Goal: Check status: Check status

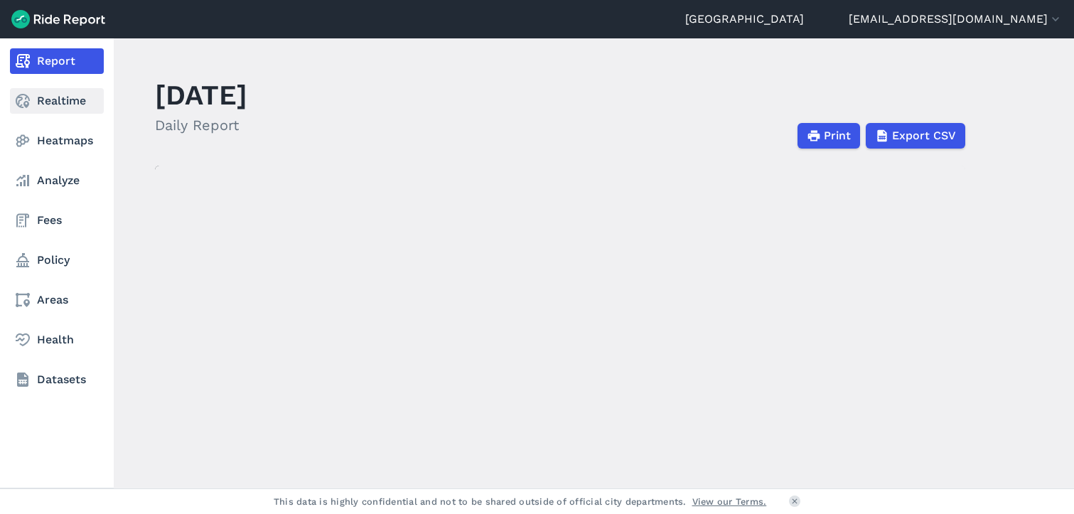
click at [45, 106] on link "Realtime" at bounding box center [57, 101] width 94 height 26
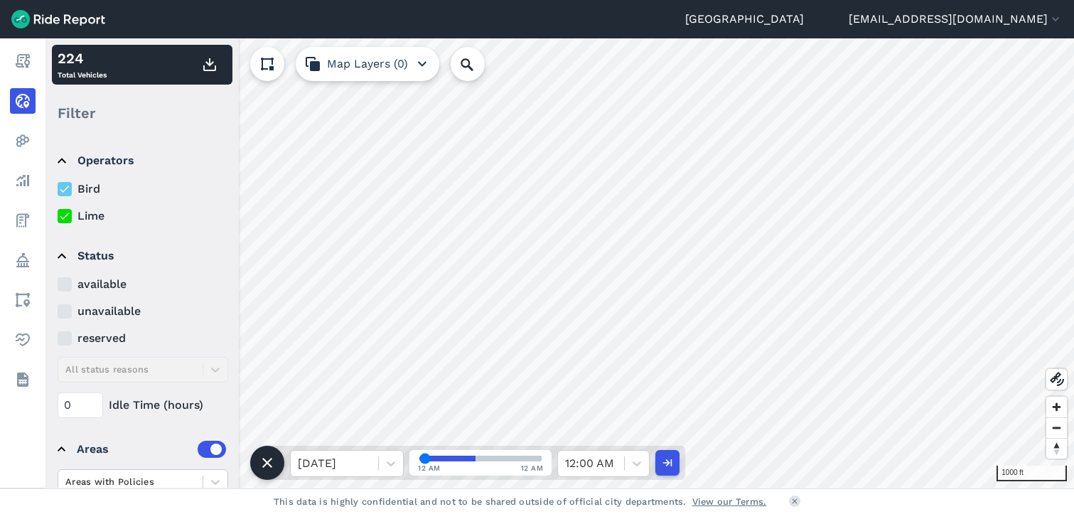
drag, startPoint x: 473, startPoint y: 462, endPoint x: 514, endPoint y: 470, distance: 41.3
click at [419, 461] on input "range" at bounding box center [480, 459] width 122 height 6
click at [579, 468] on div at bounding box center [591, 463] width 52 height 20
click at [358, 467] on div at bounding box center [334, 463] width 73 height 20
click at [365, 378] on div "[DATE]" at bounding box center [347, 370] width 114 height 28
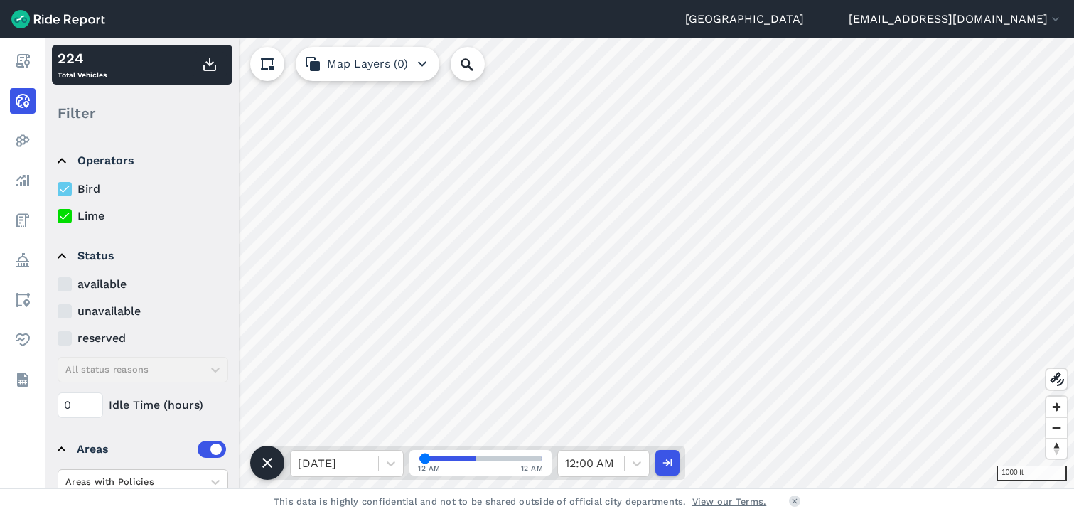
drag, startPoint x: 429, startPoint y: 458, endPoint x: 404, endPoint y: 470, distance: 28.0
click at [419, 461] on input "range" at bounding box center [480, 459] width 122 height 6
click at [385, 461] on icon at bounding box center [391, 463] width 14 height 14
click at [372, 378] on div "[DATE]" at bounding box center [347, 370] width 114 height 28
drag, startPoint x: 419, startPoint y: 461, endPoint x: 538, endPoint y: 468, distance: 118.9
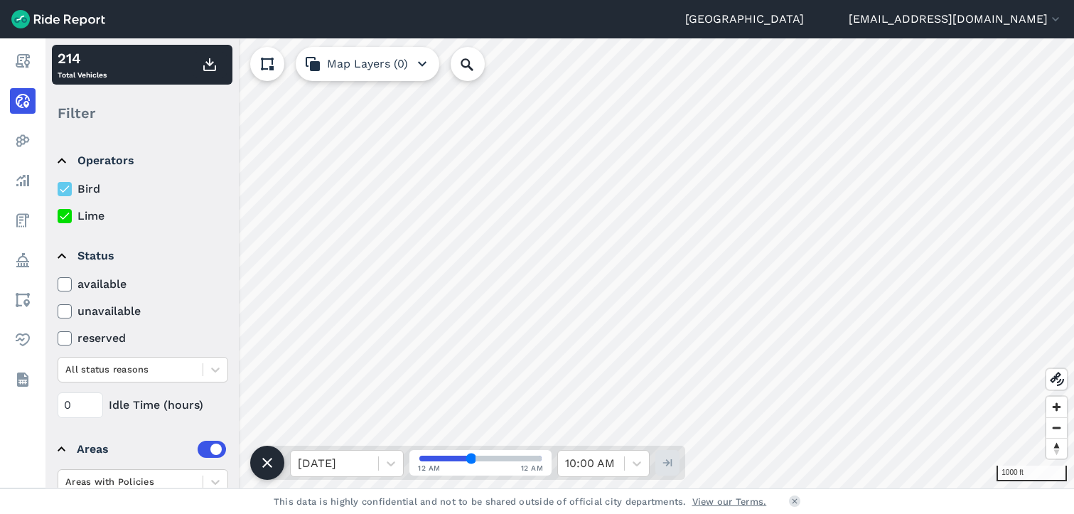
click at [538, 461] on input "range" at bounding box center [480, 459] width 122 height 6
type input "40"
drag, startPoint x: 424, startPoint y: 463, endPoint x: 476, endPoint y: 466, distance: 51.9
click at [476, 461] on input "range" at bounding box center [480, 459] width 122 height 6
